Goal: Task Accomplishment & Management: Manage account settings

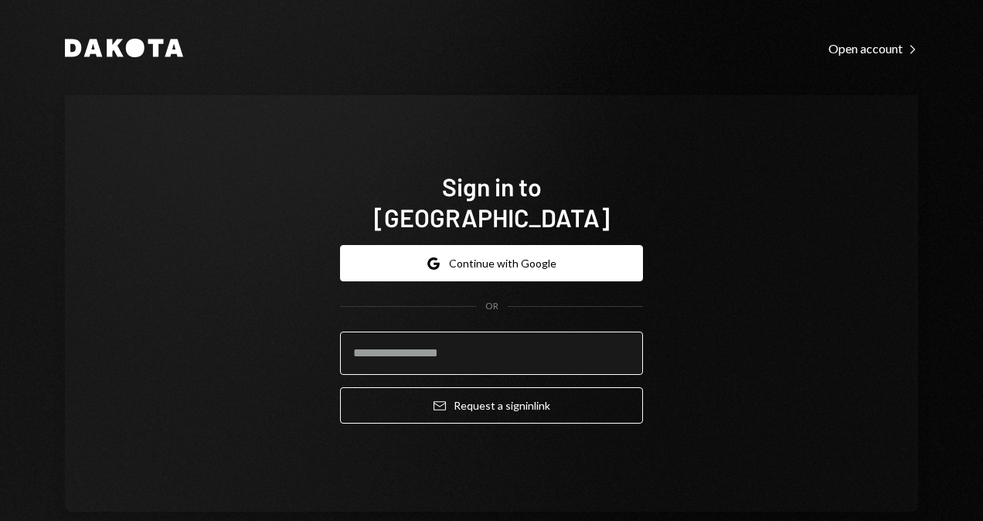
click at [494, 334] on input "email" at bounding box center [491, 352] width 303 height 43
type input "**********"
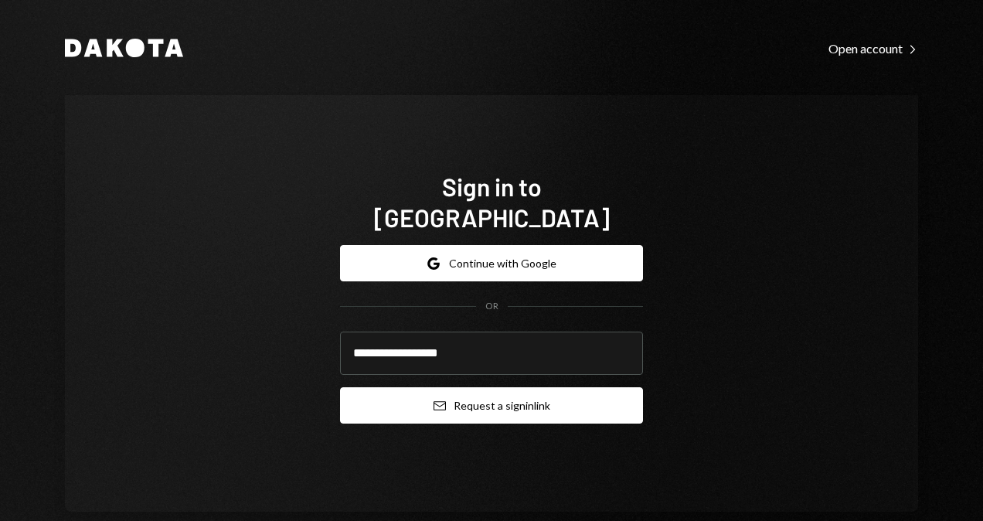
click at [519, 387] on button "Email Request a sign in link" at bounding box center [491, 405] width 303 height 36
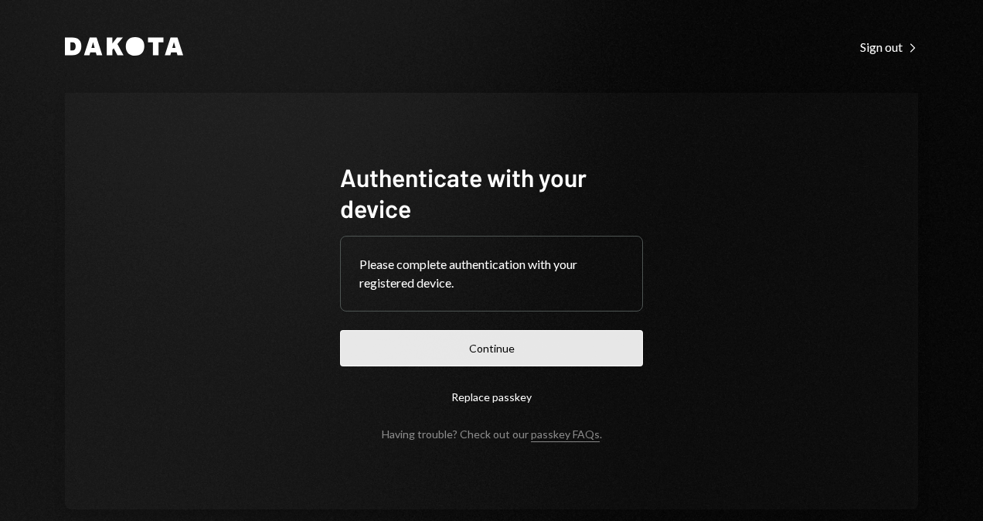
click at [528, 345] on button "Continue" at bounding box center [491, 348] width 303 height 36
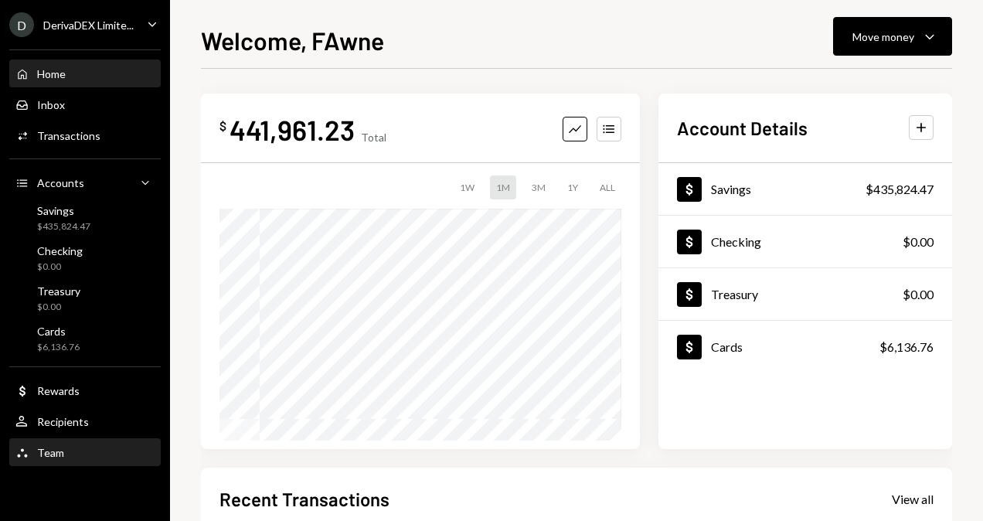
click at [59, 454] on div "Team" at bounding box center [50, 452] width 27 height 13
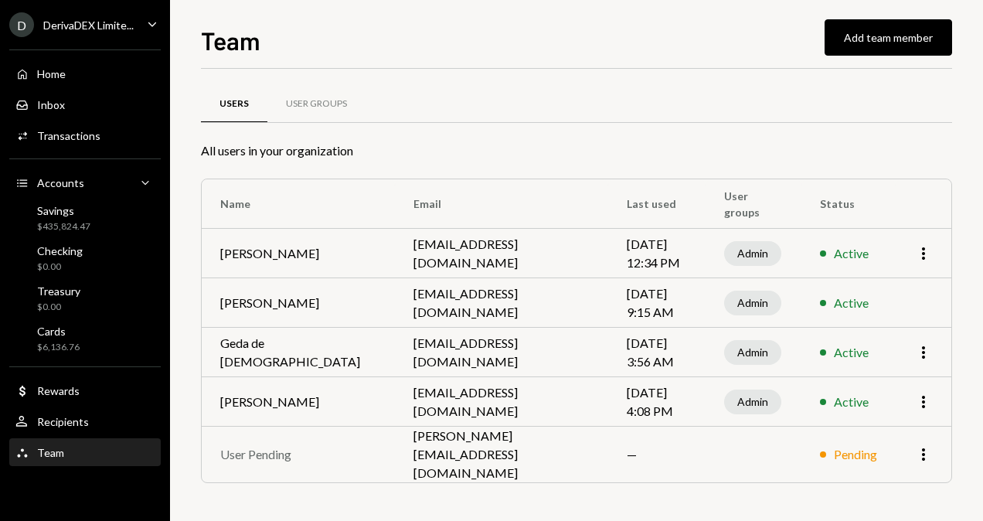
scroll to position [31, 0]
click at [925, 463] on icon "More" at bounding box center [923, 454] width 19 height 19
click at [383, 499] on div "Users User Groups All users in your organization Name Email Last used User grou…" at bounding box center [576, 303] width 751 height 421
